Goal: Find specific page/section: Find specific page/section

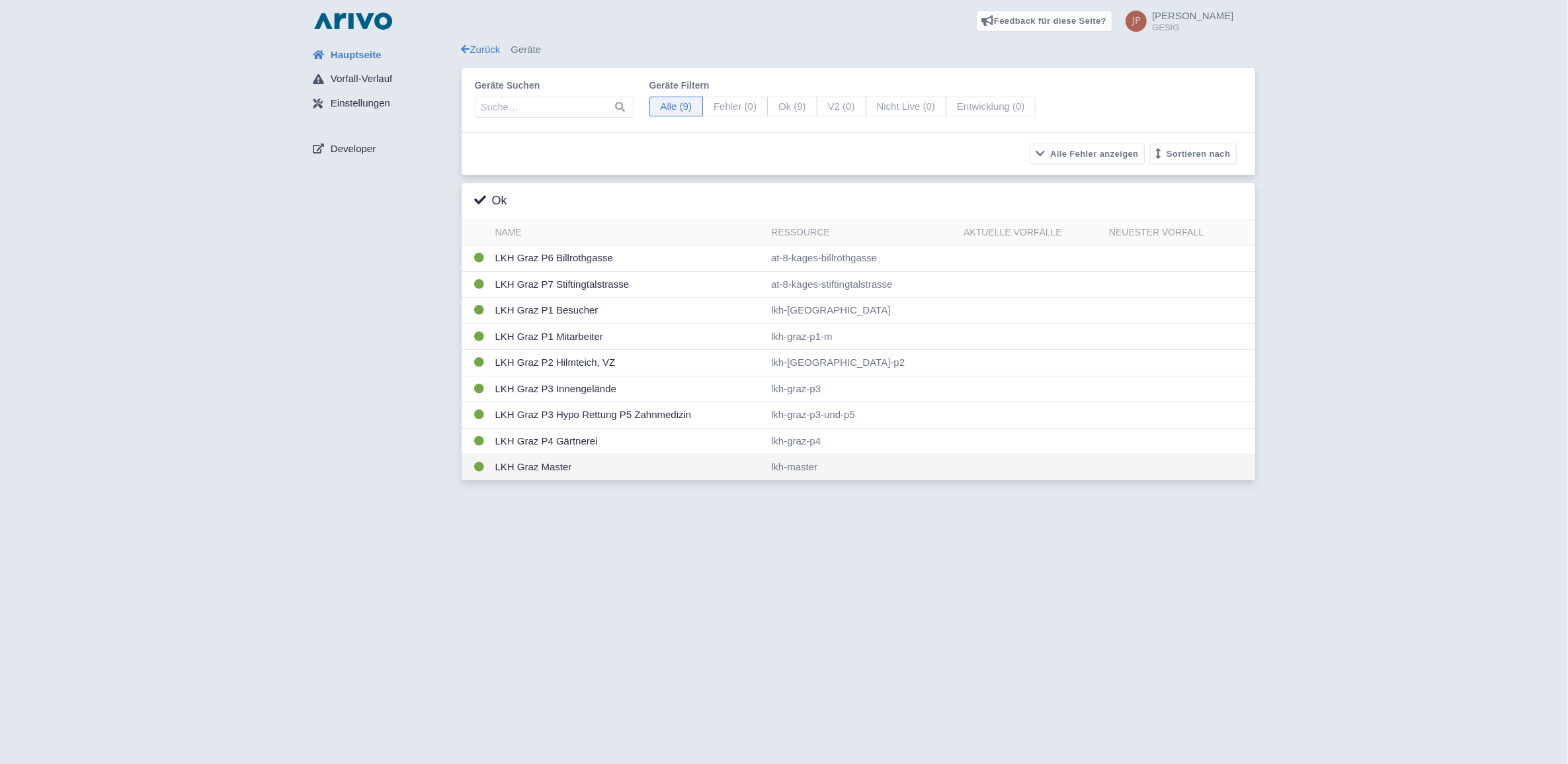
click at [515, 470] on td "LKH Graz Master" at bounding box center [628, 467] width 277 height 26
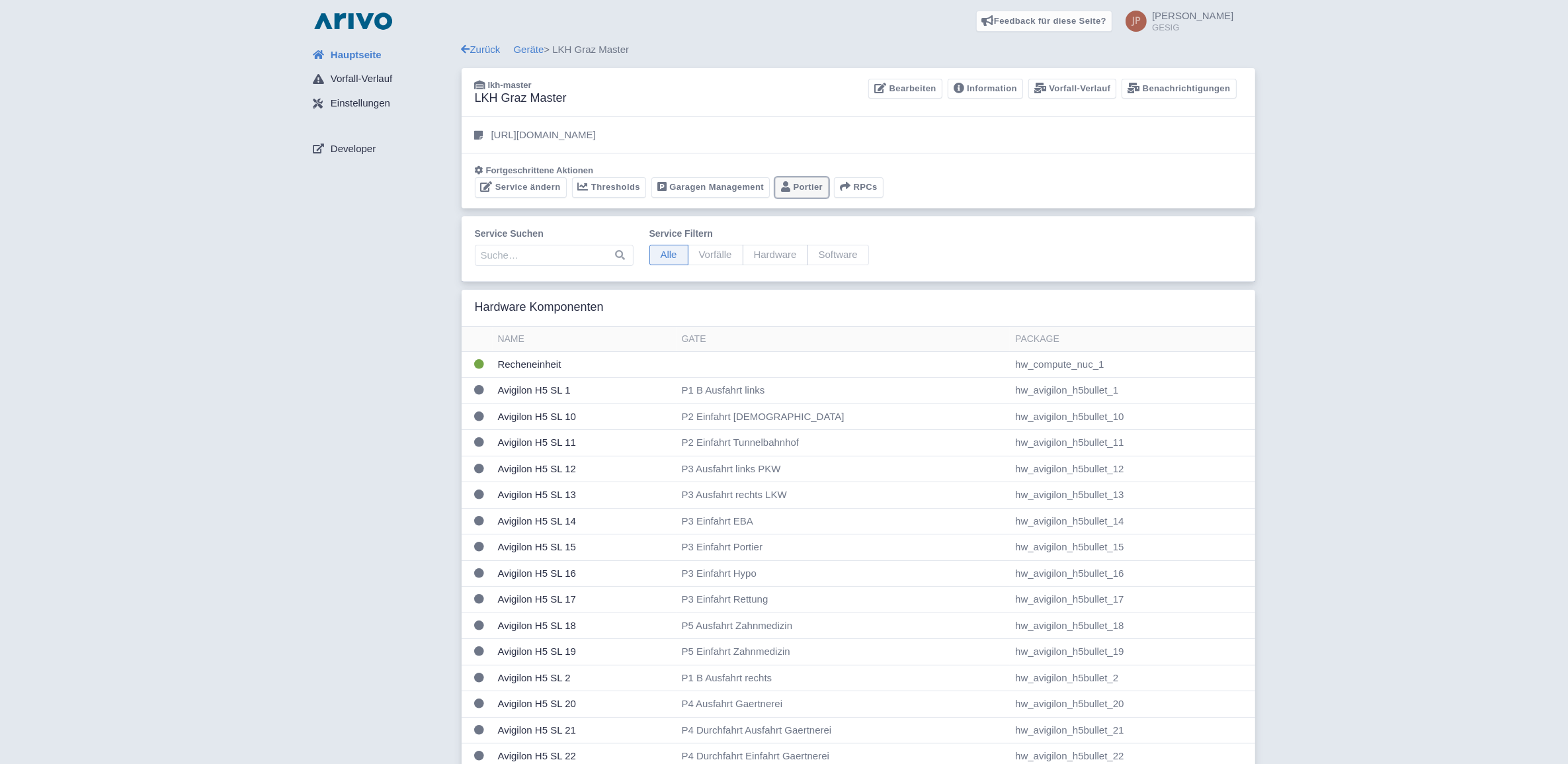
click at [799, 187] on link "Portier" at bounding box center [801, 187] width 53 height 20
click at [802, 183] on link "Portier" at bounding box center [801, 187] width 53 height 20
click at [721, 183] on link "Garagen Management" at bounding box center [711, 187] width 118 height 20
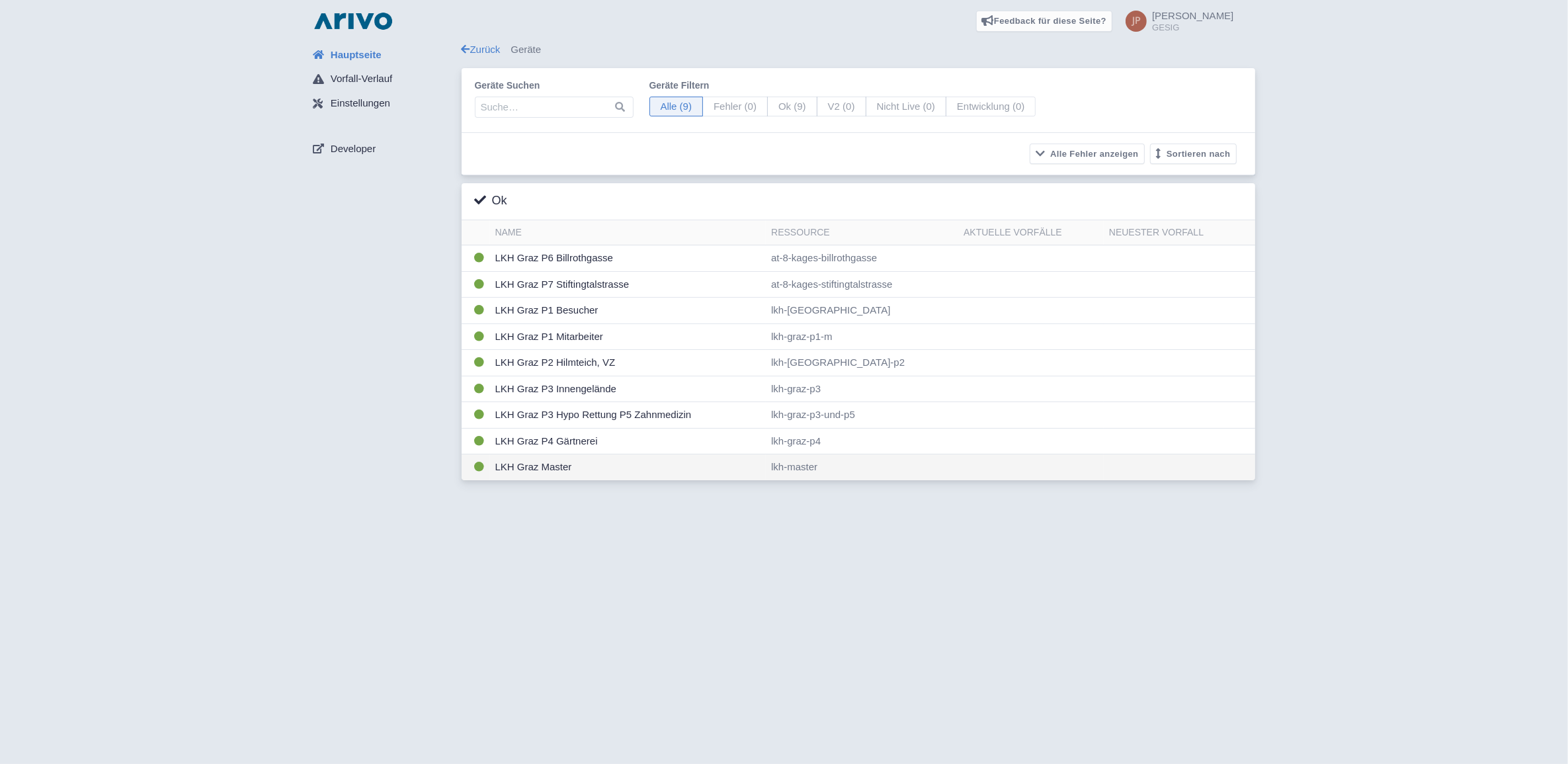
click at [533, 472] on td "LKH Graz Master" at bounding box center [628, 467] width 277 height 26
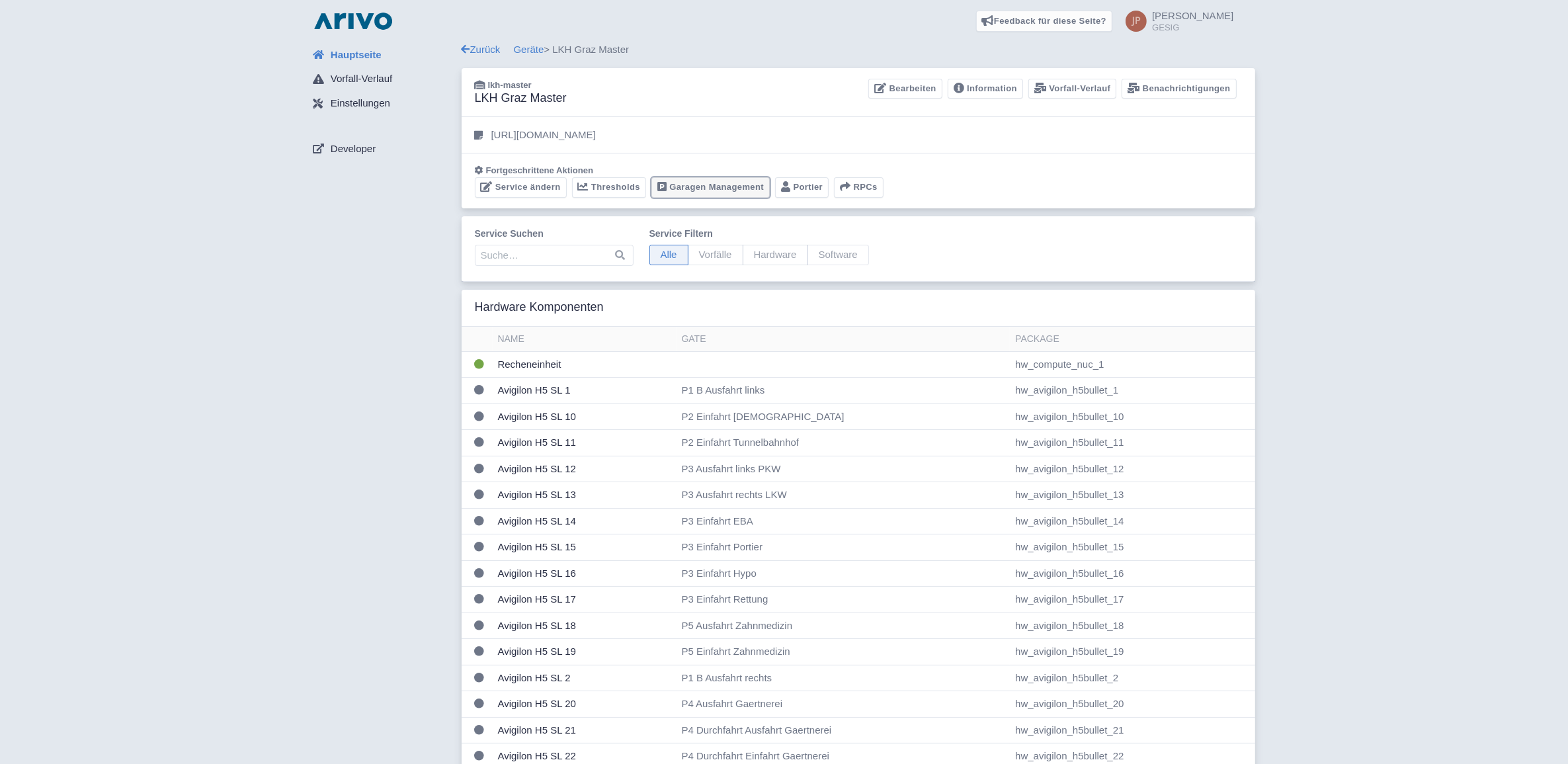
click at [719, 183] on link "Garagen Management" at bounding box center [711, 187] width 118 height 20
